Goal: Information Seeking & Learning: Learn about a topic

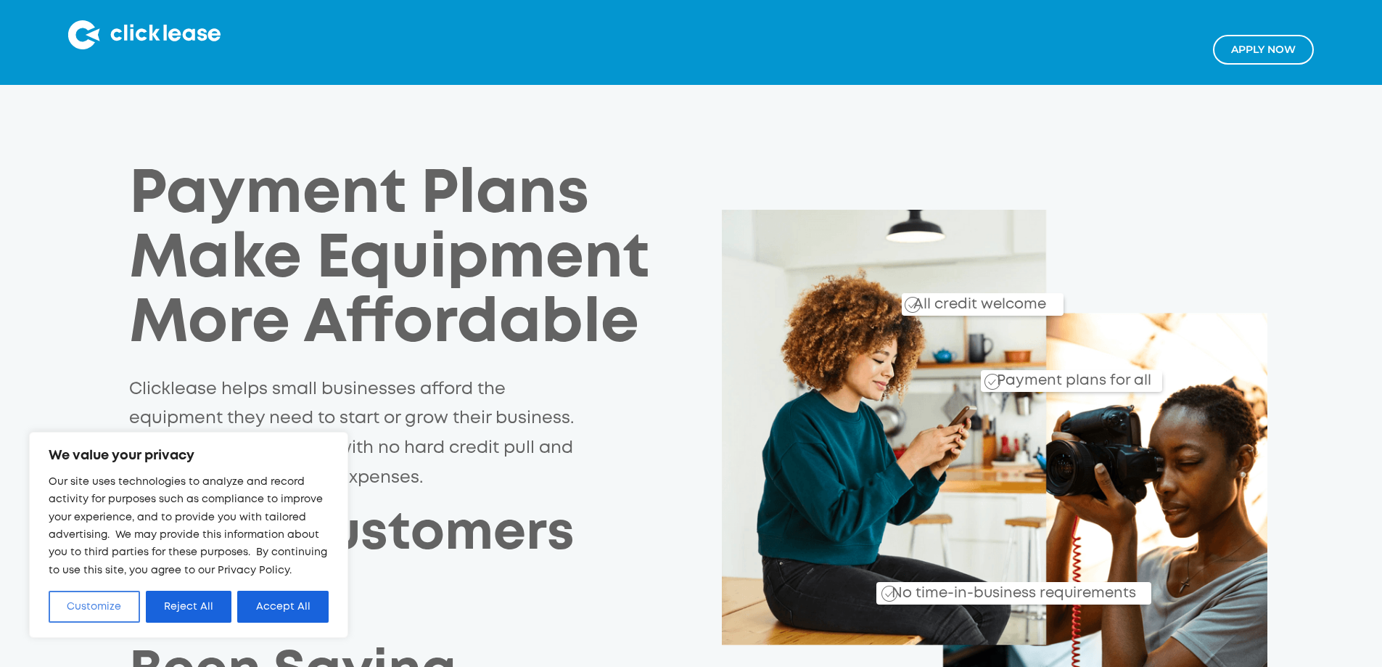
click at [76, 608] on button "Customize" at bounding box center [94, 606] width 91 height 32
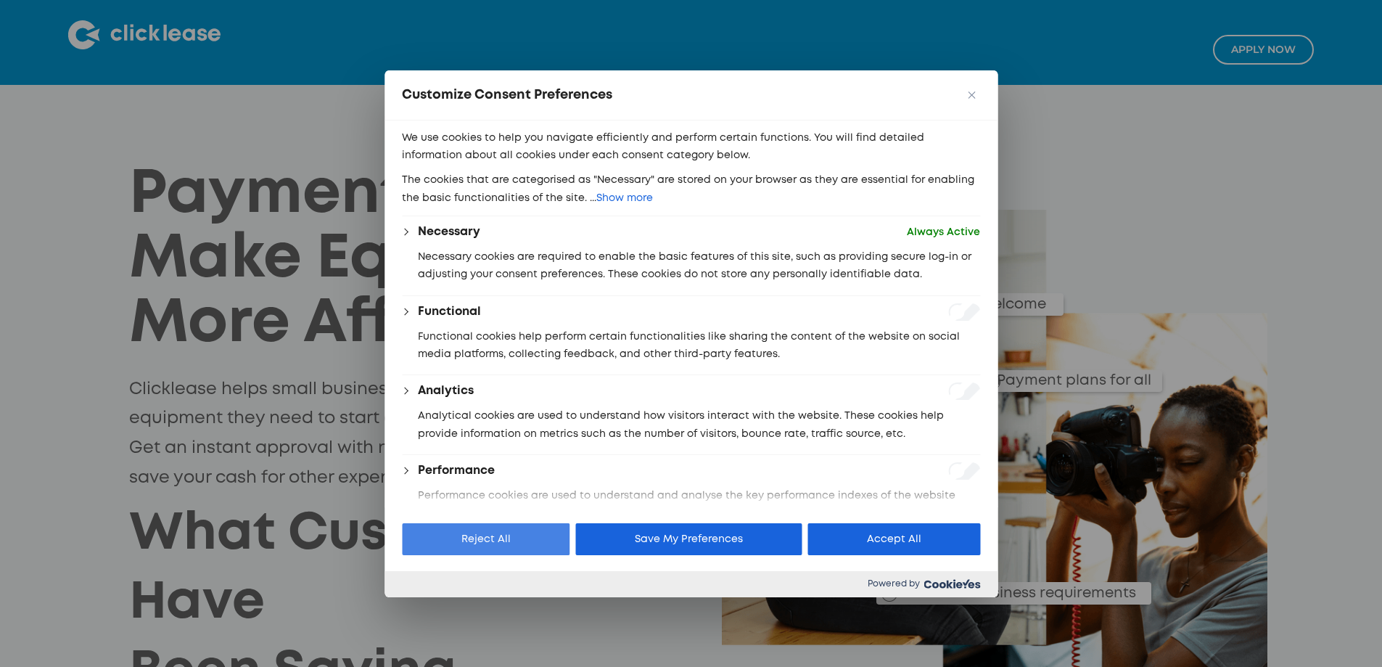
click at [515, 551] on button "Reject All" at bounding box center [486, 539] width 168 height 32
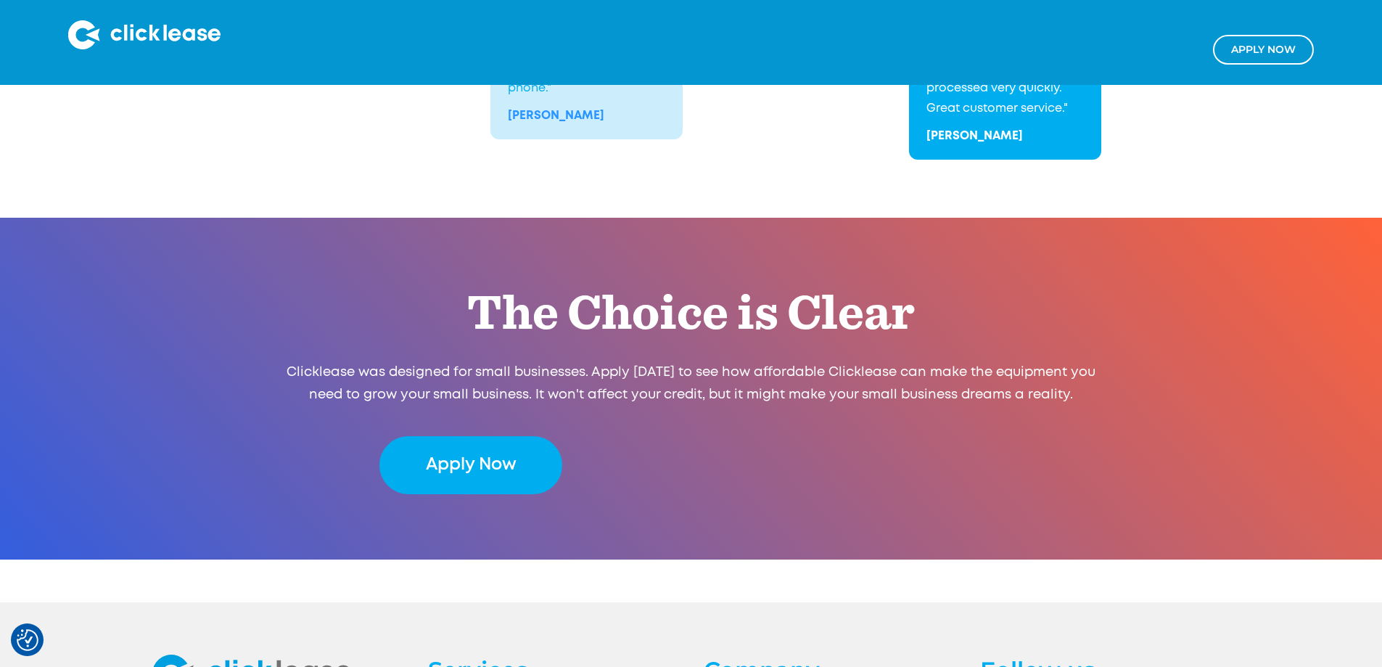
scroll to position [2910, 0]
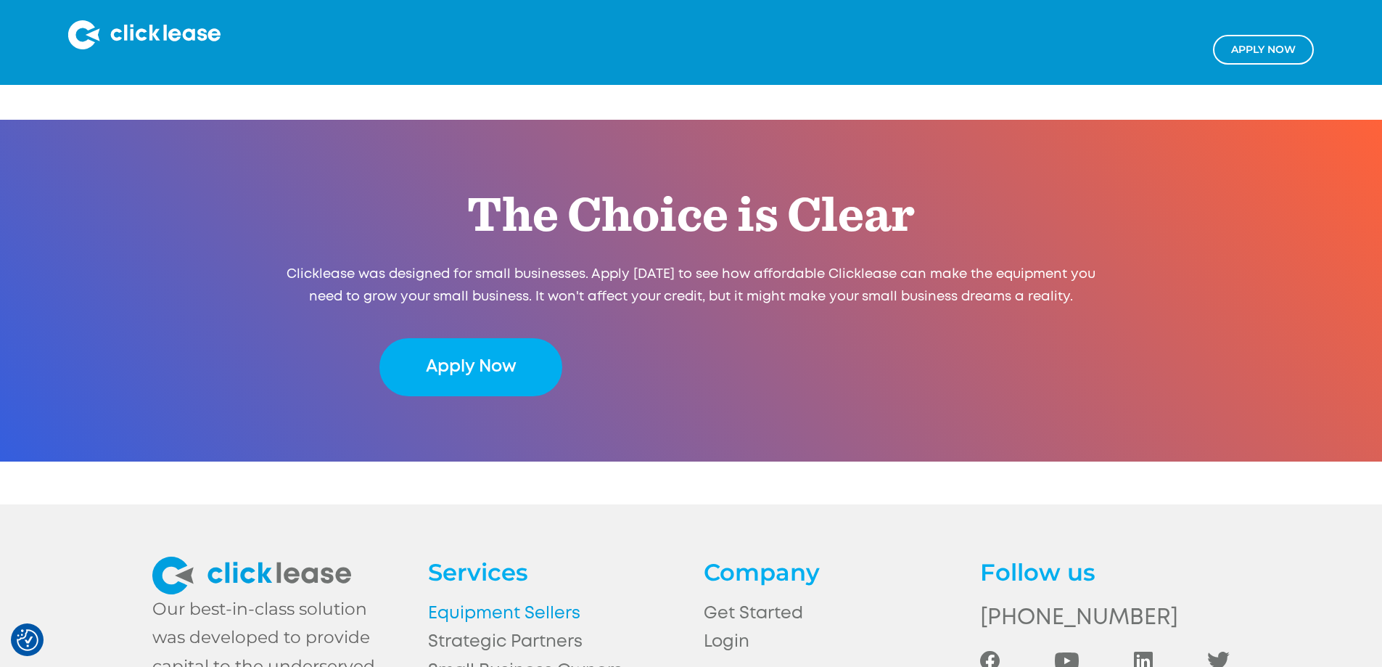
click at [542, 599] on link "Equipment Sellers" at bounding box center [552, 613] width 249 height 28
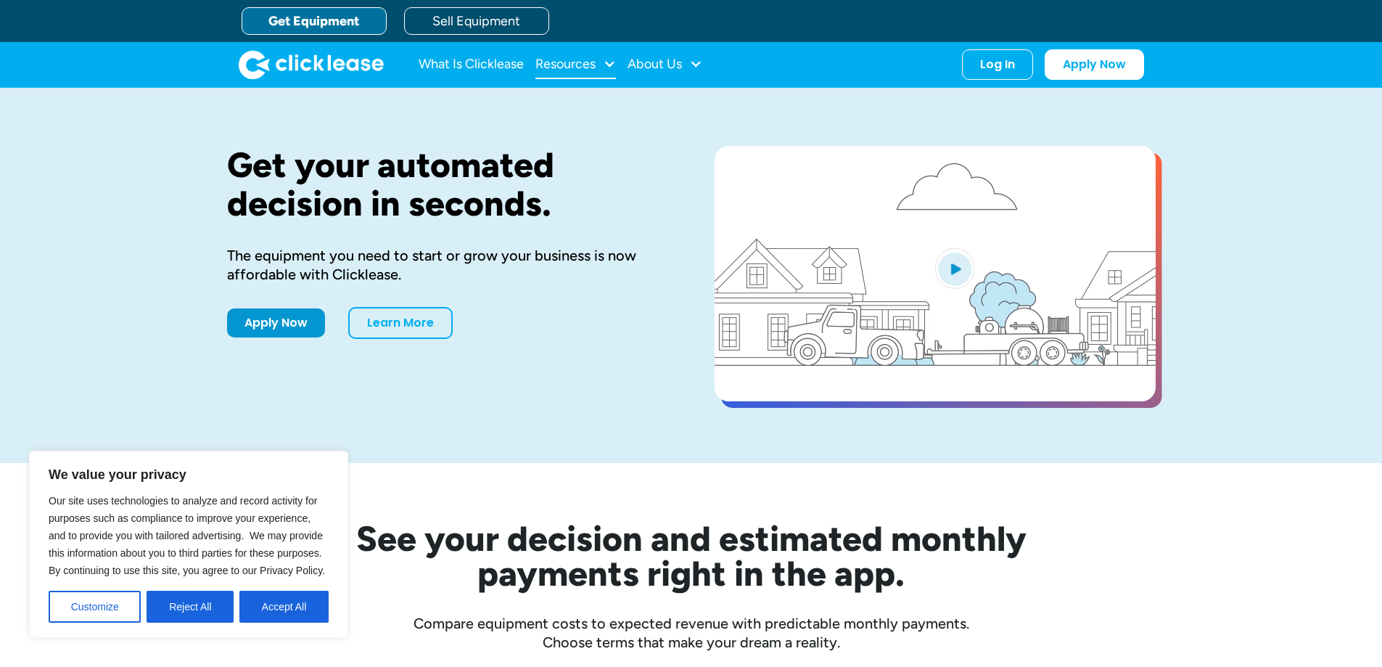
click at [607, 65] on div at bounding box center [609, 63] width 13 height 13
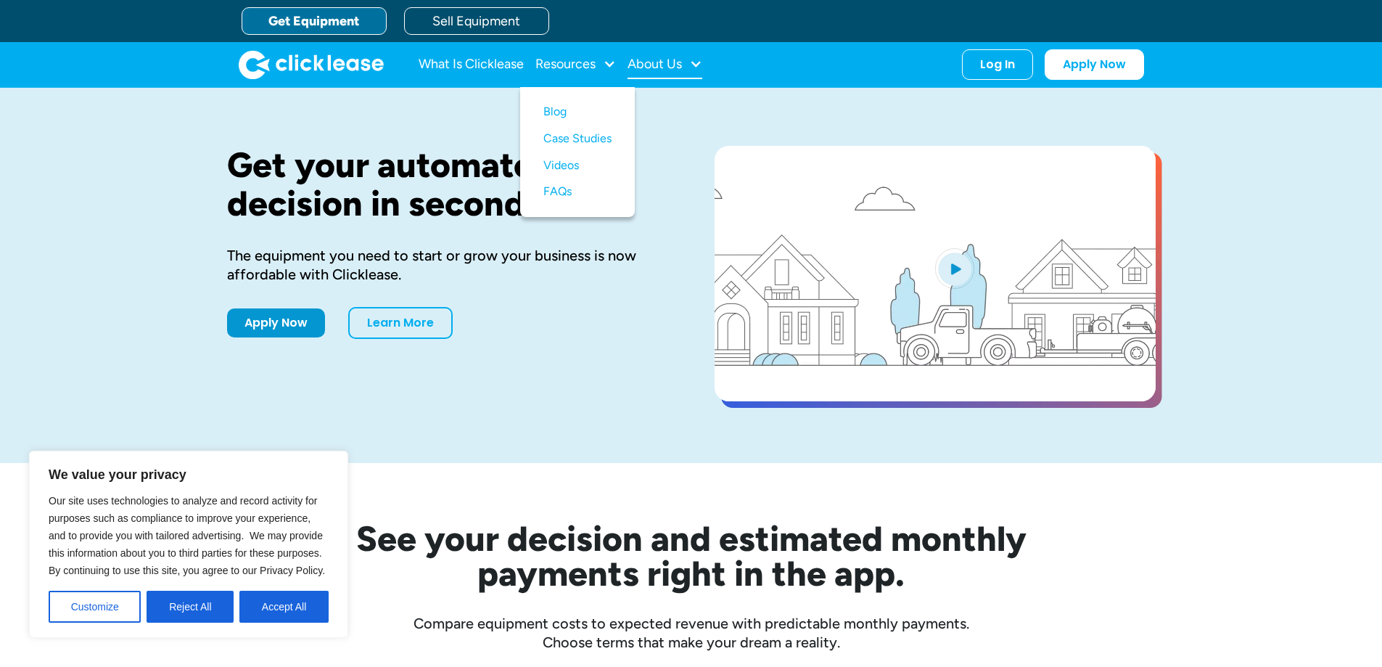
click at [694, 65] on div at bounding box center [695, 63] width 13 height 13
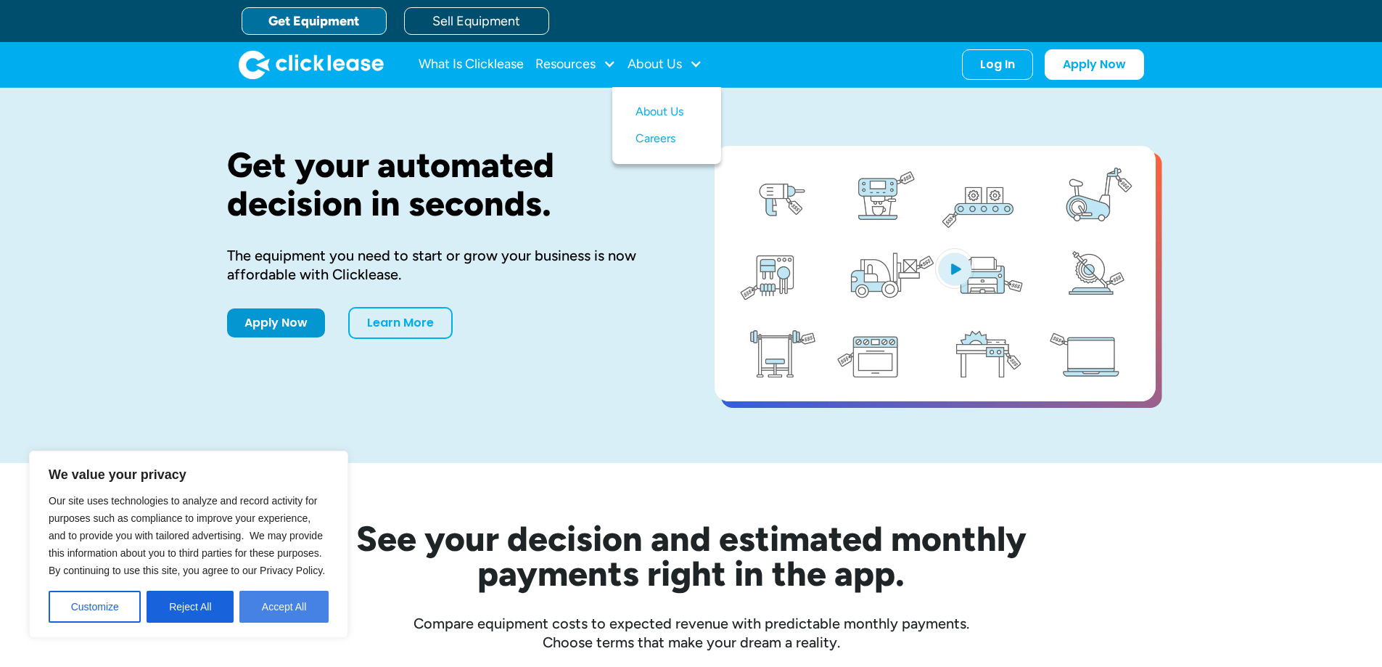
click at [265, 606] on button "Accept All" at bounding box center [283, 606] width 89 height 32
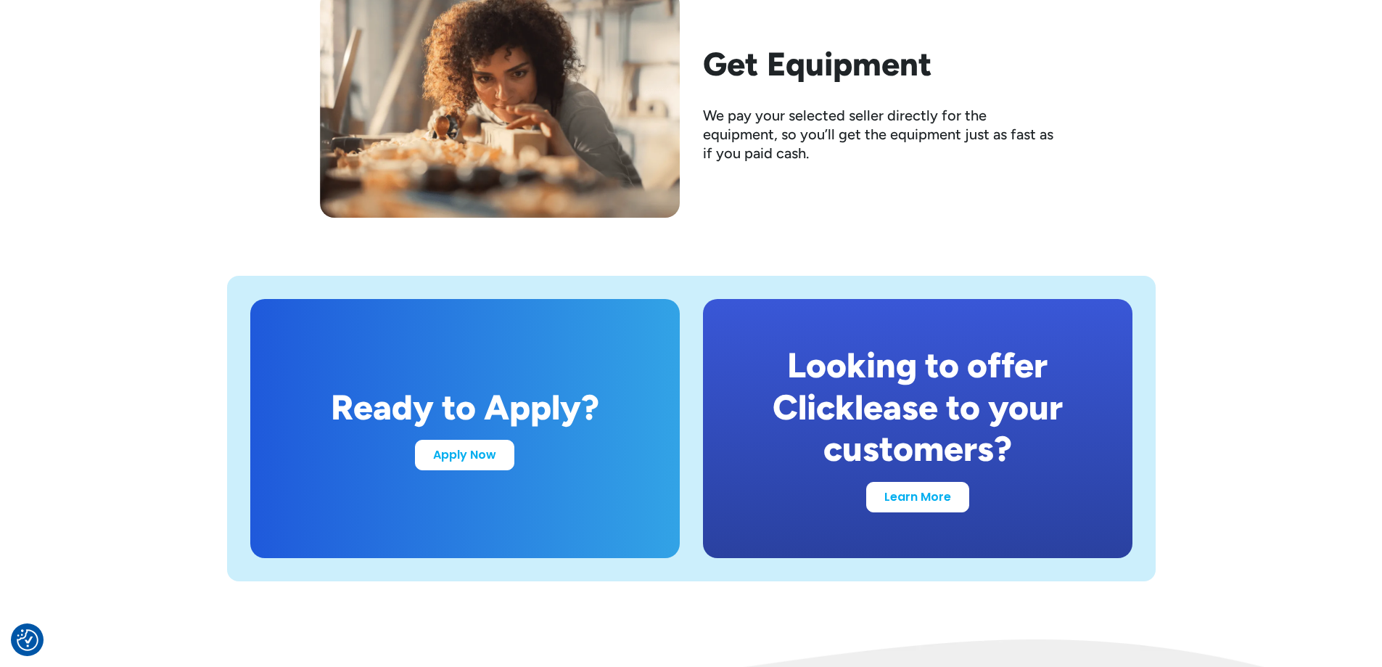
scroll to position [2611, 0]
click at [923, 504] on link "Learn More" at bounding box center [917, 493] width 103 height 30
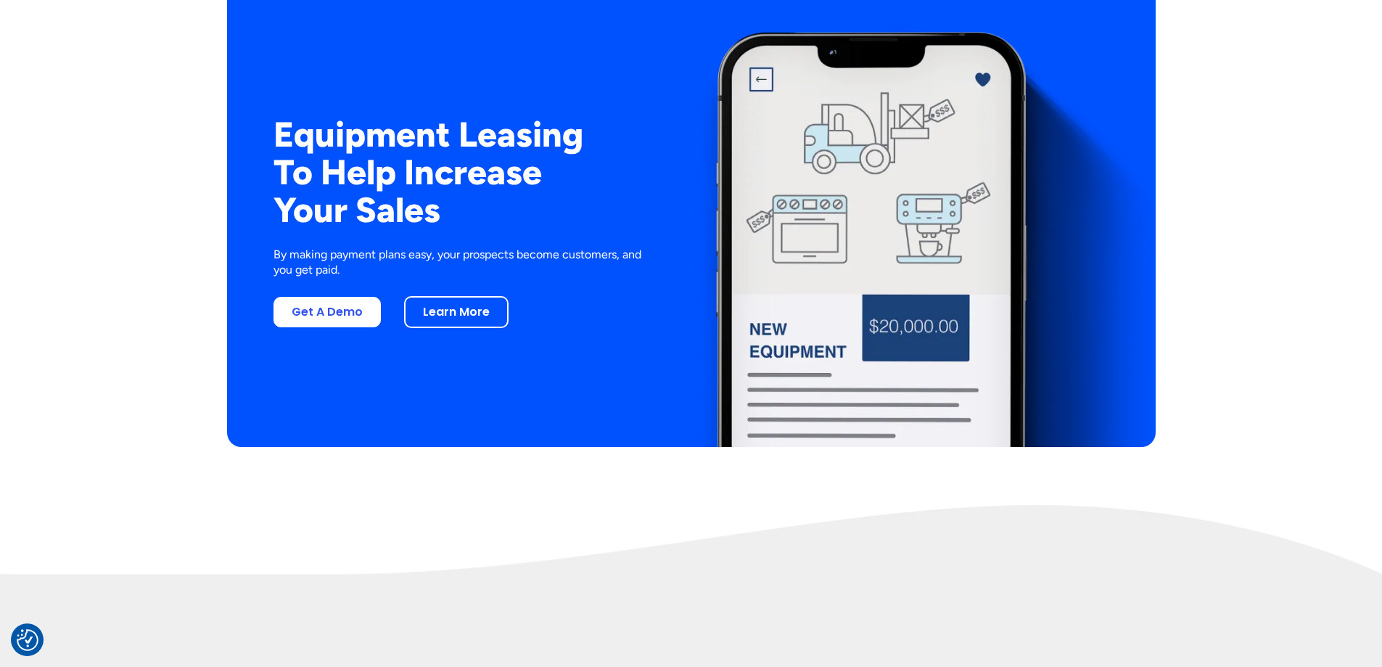
scroll to position [2756, 0]
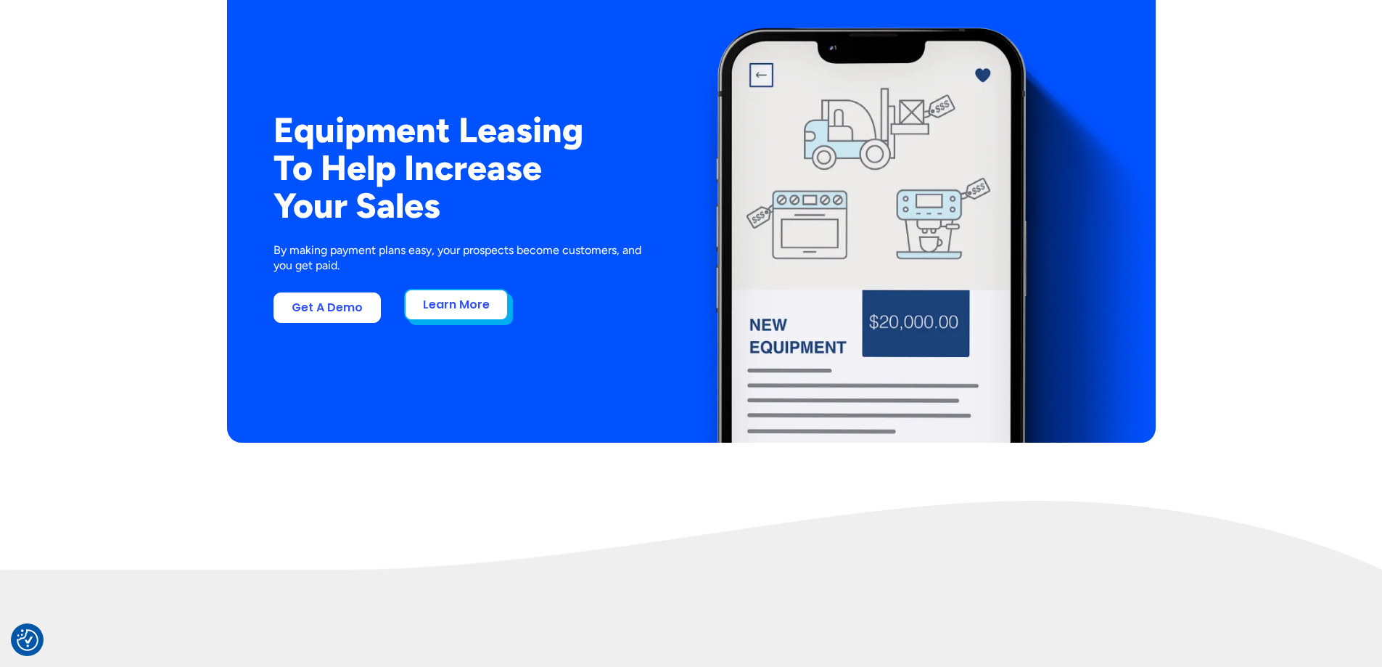
click at [456, 308] on link "Learn More" at bounding box center [456, 305] width 104 height 32
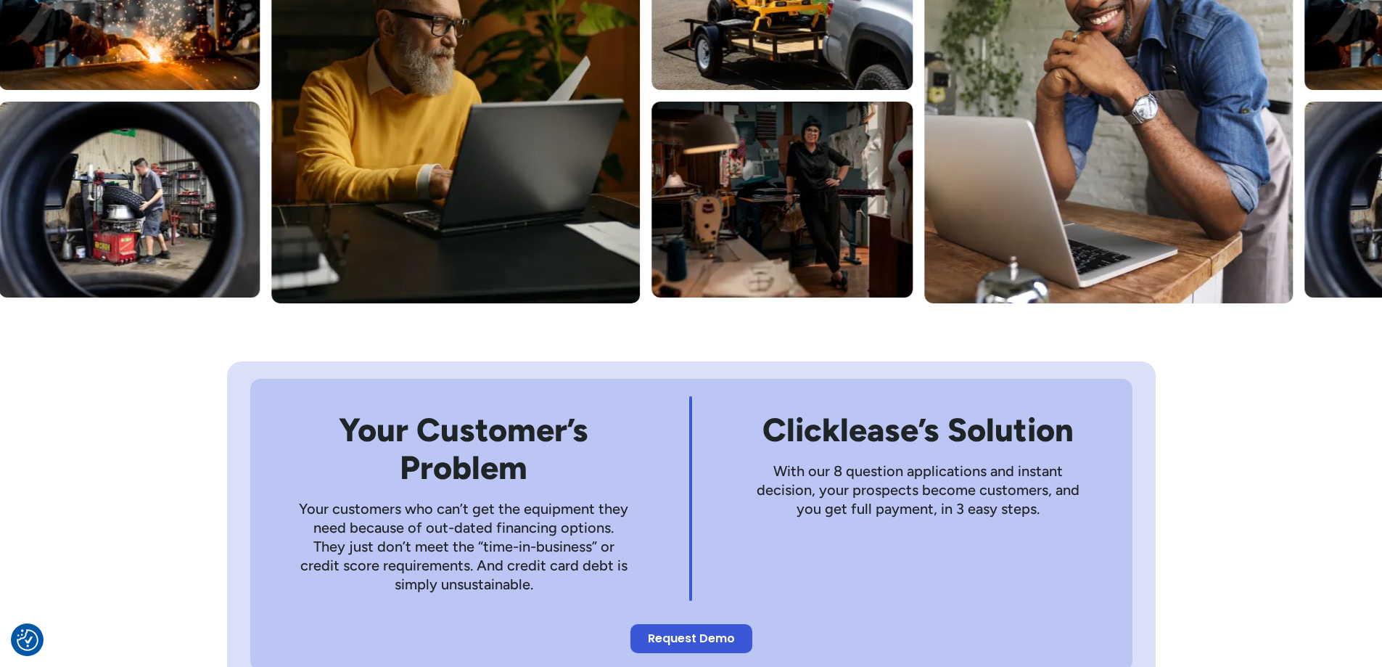
scroll to position [798, 0]
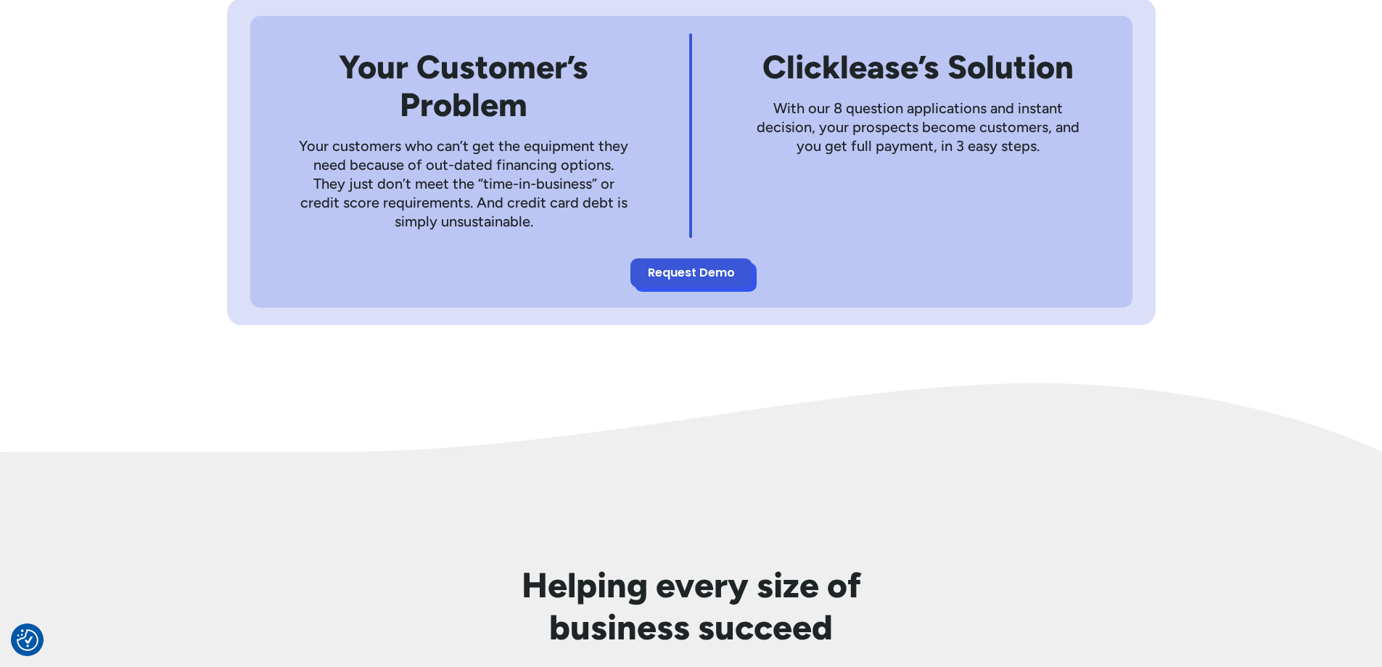
click at [694, 274] on link "Request Demo" at bounding box center [691, 272] width 122 height 29
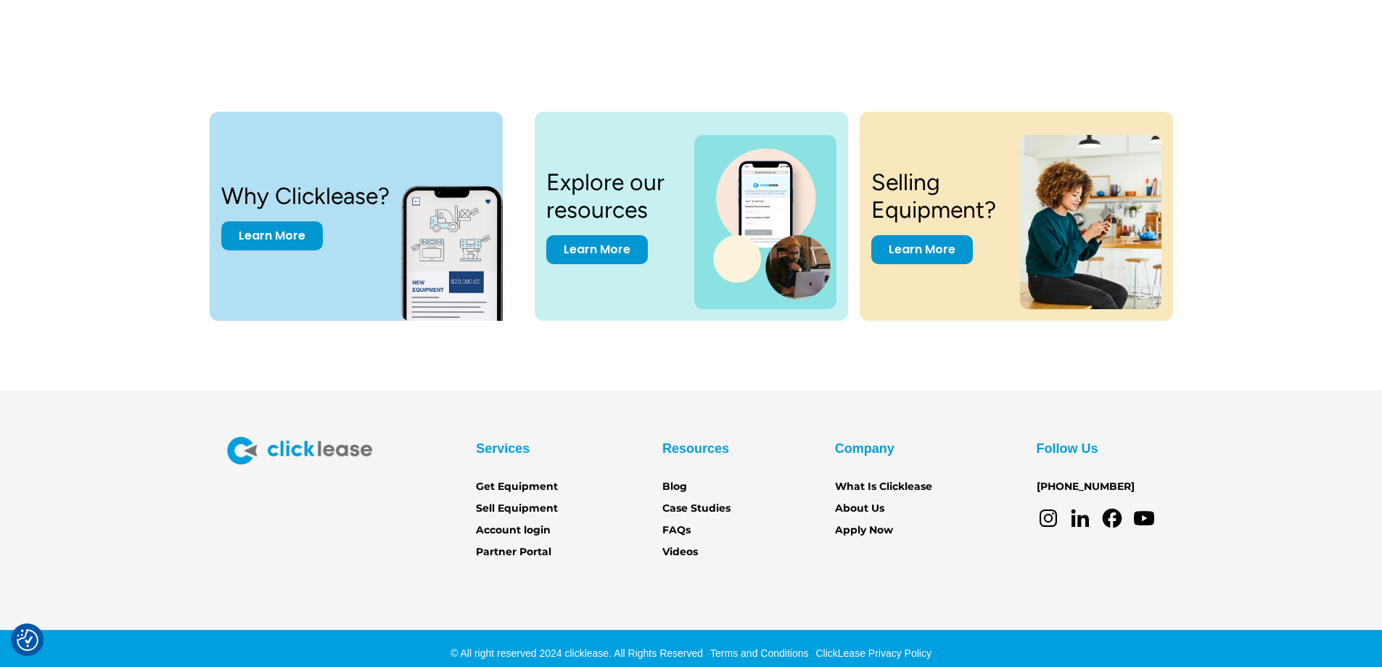
scroll to position [3014, 0]
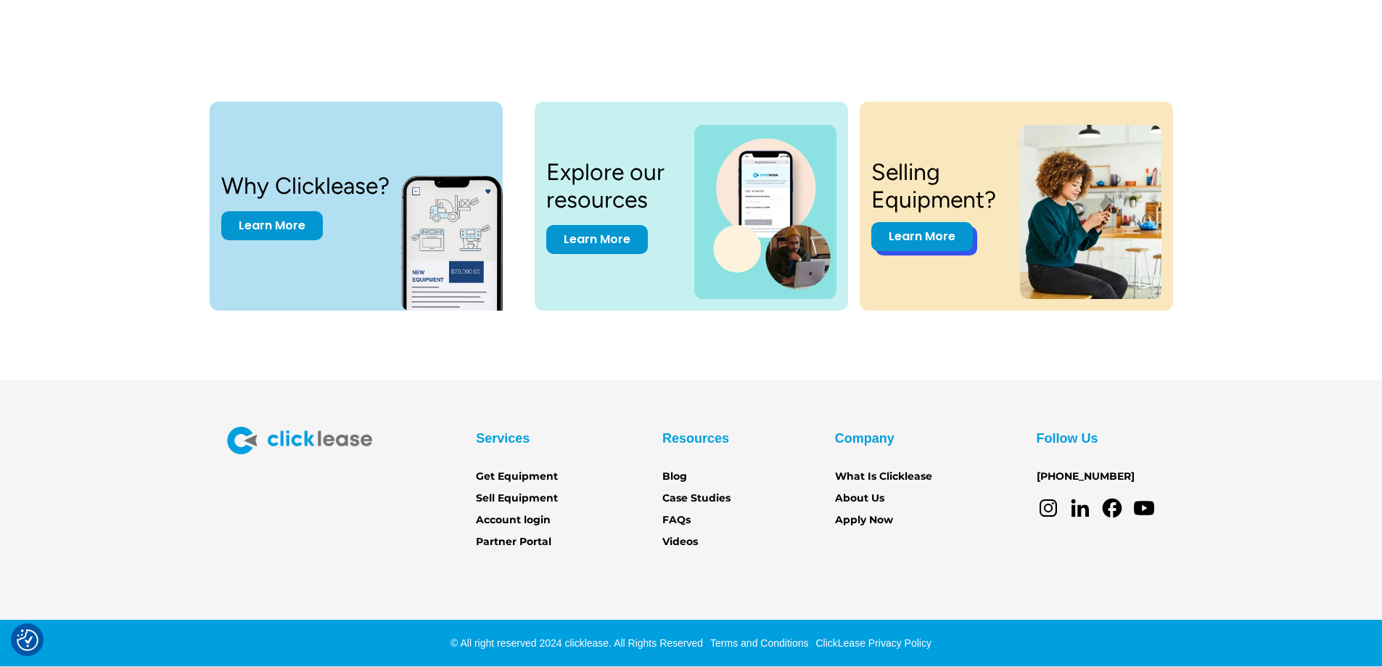
click at [912, 242] on link "Learn More" at bounding box center [922, 236] width 102 height 29
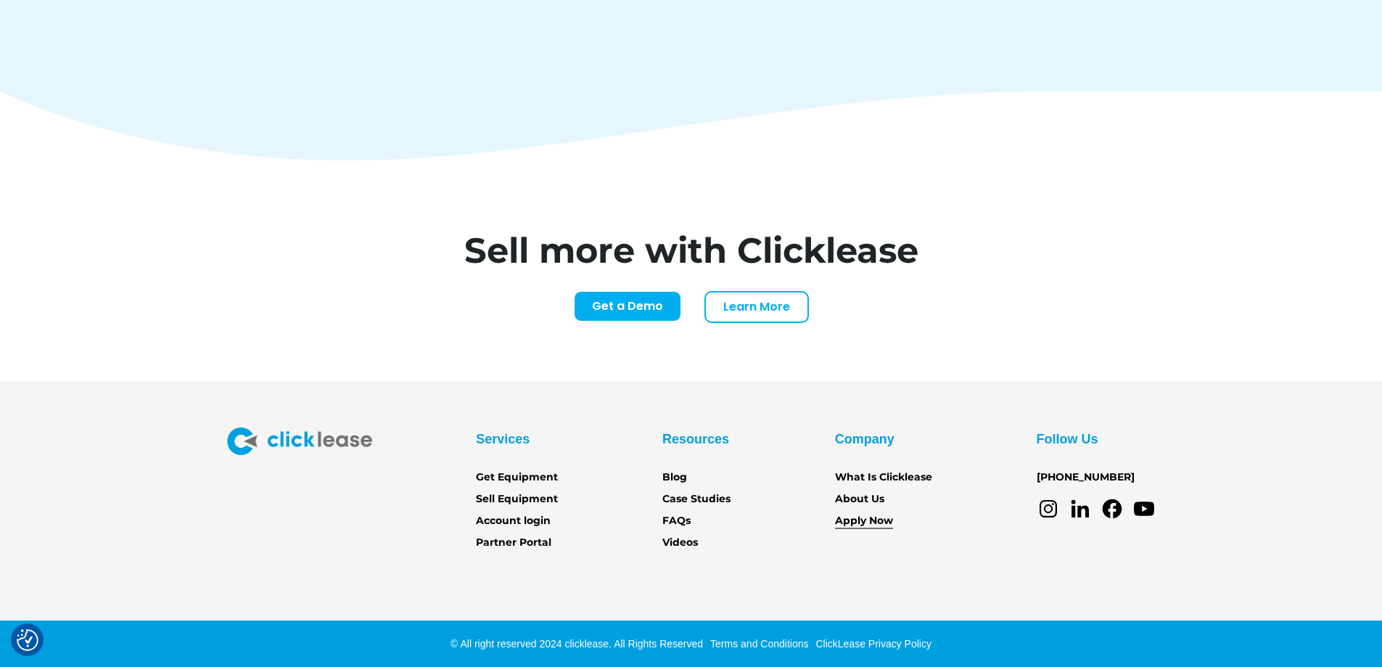
scroll to position [6028, 0]
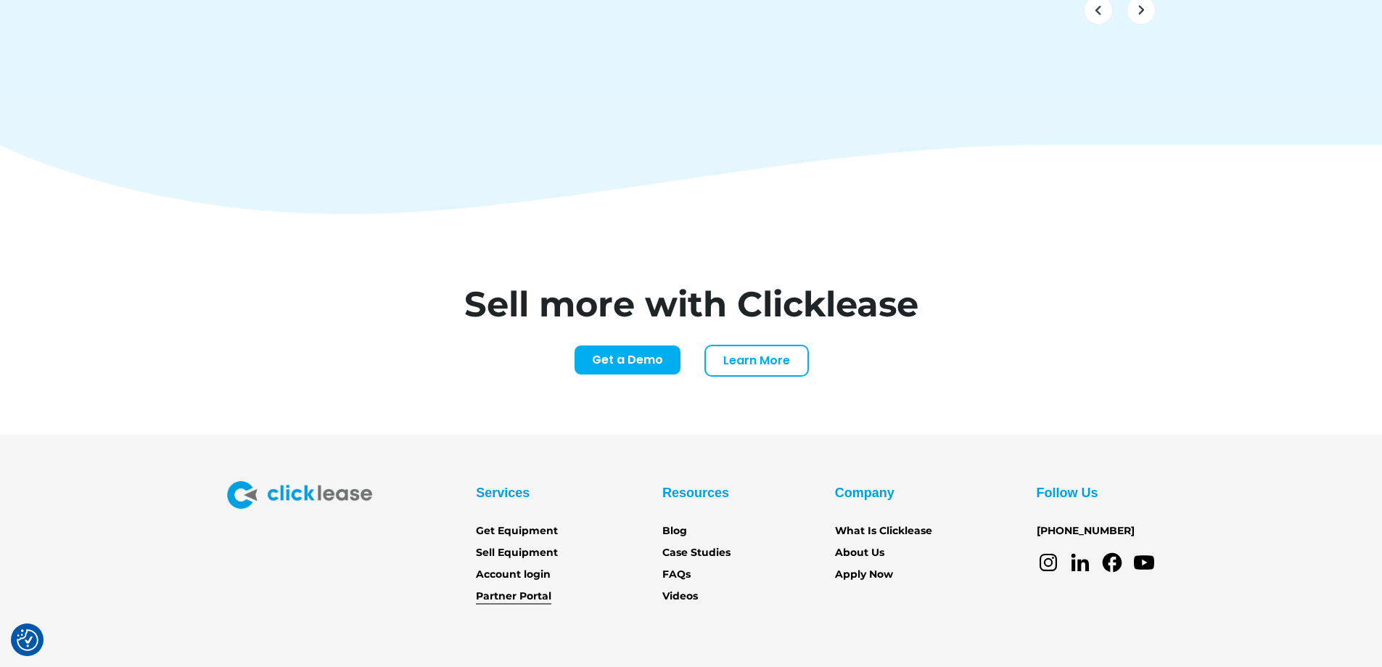
click at [513, 588] on link "Partner Portal" at bounding box center [513, 596] width 75 height 16
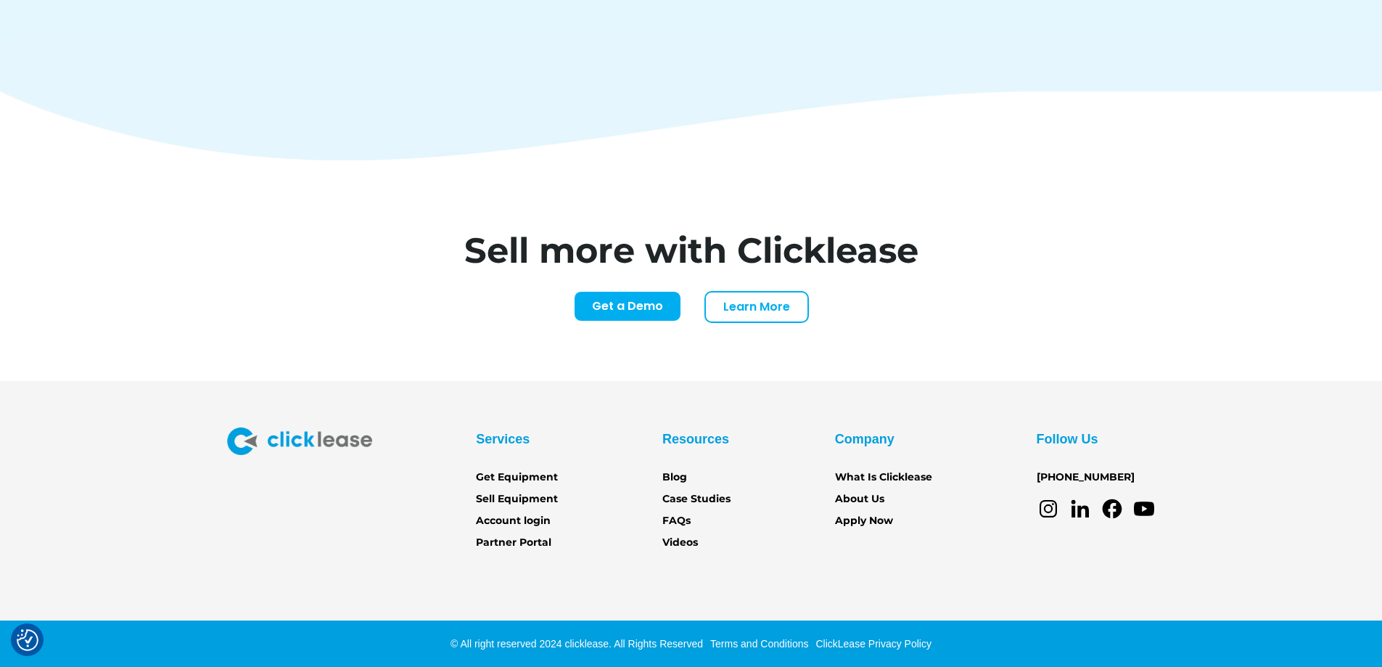
scroll to position [6028, 0]
